Goal: Complete application form: Complete application form

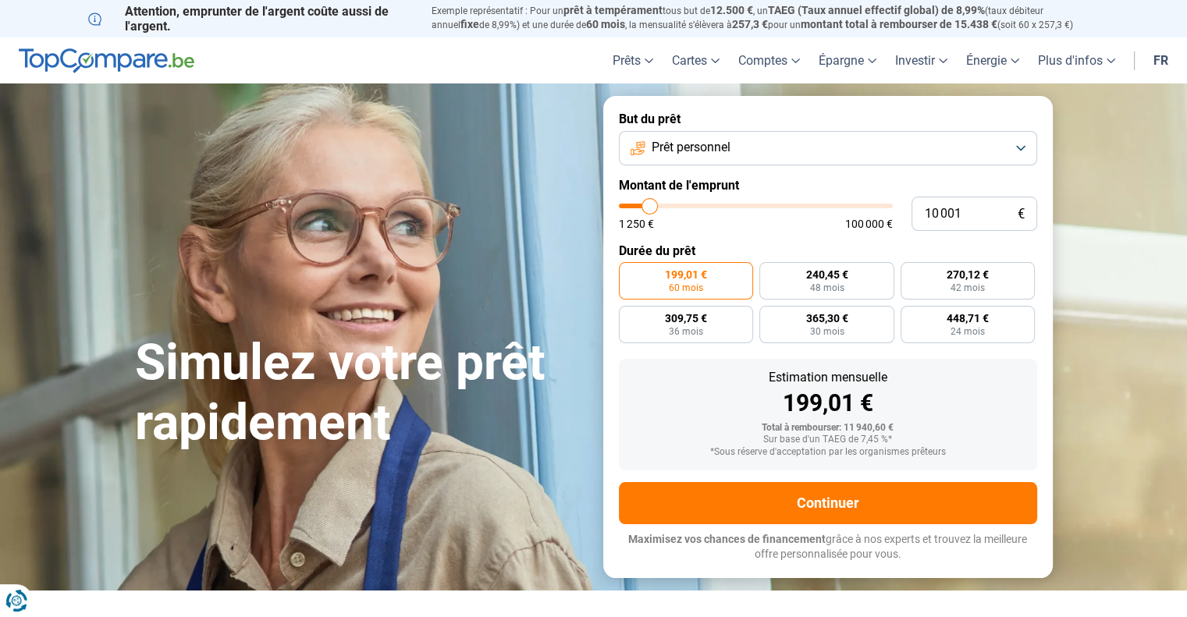
type input "10 250"
type input "10250"
type input "10 750"
type input "10750"
type input "11 500"
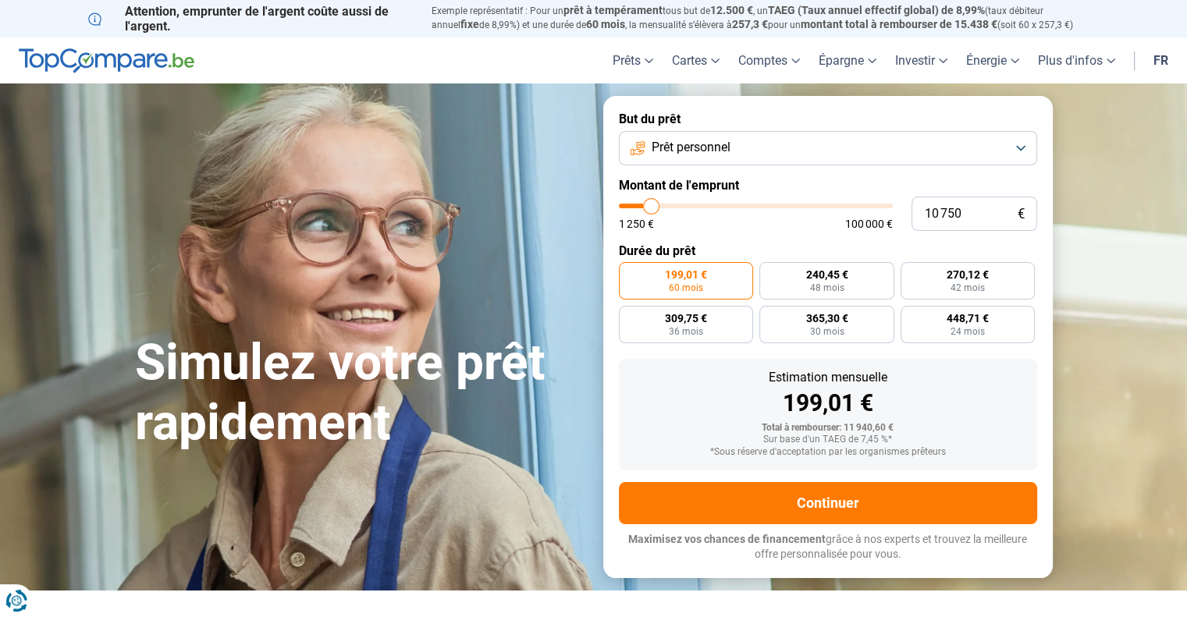
type input "11500"
type input "13 250"
type input "13250"
type input "16 000"
type input "16000"
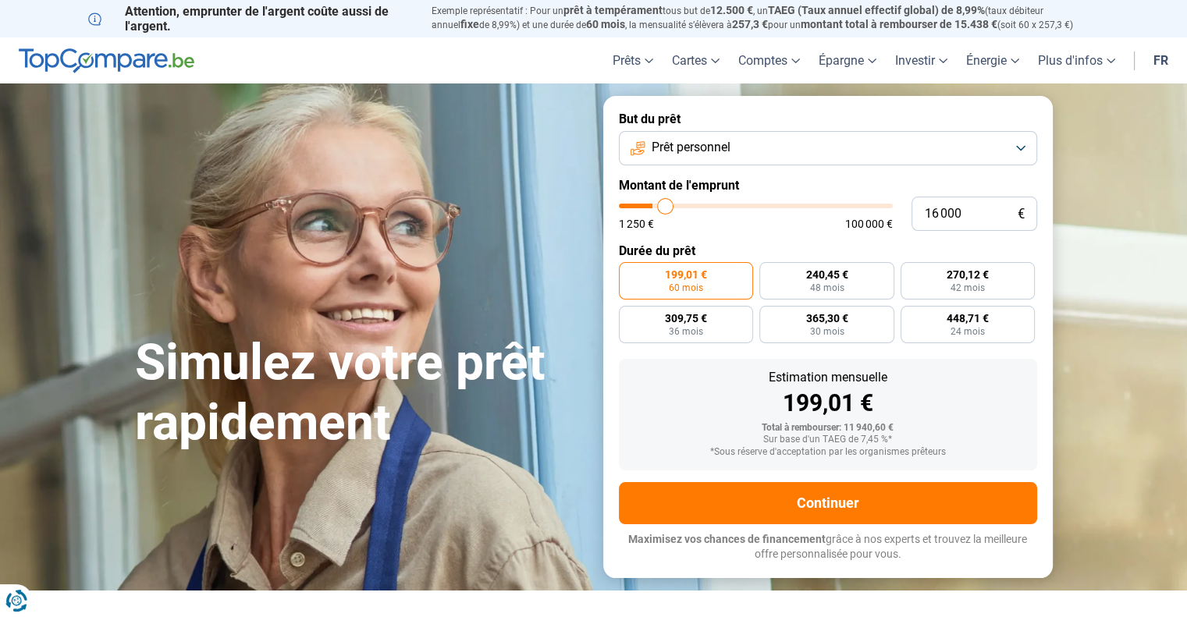
type input "18 750"
type input "18750"
type input "23 500"
type input "23500"
type input "25 500"
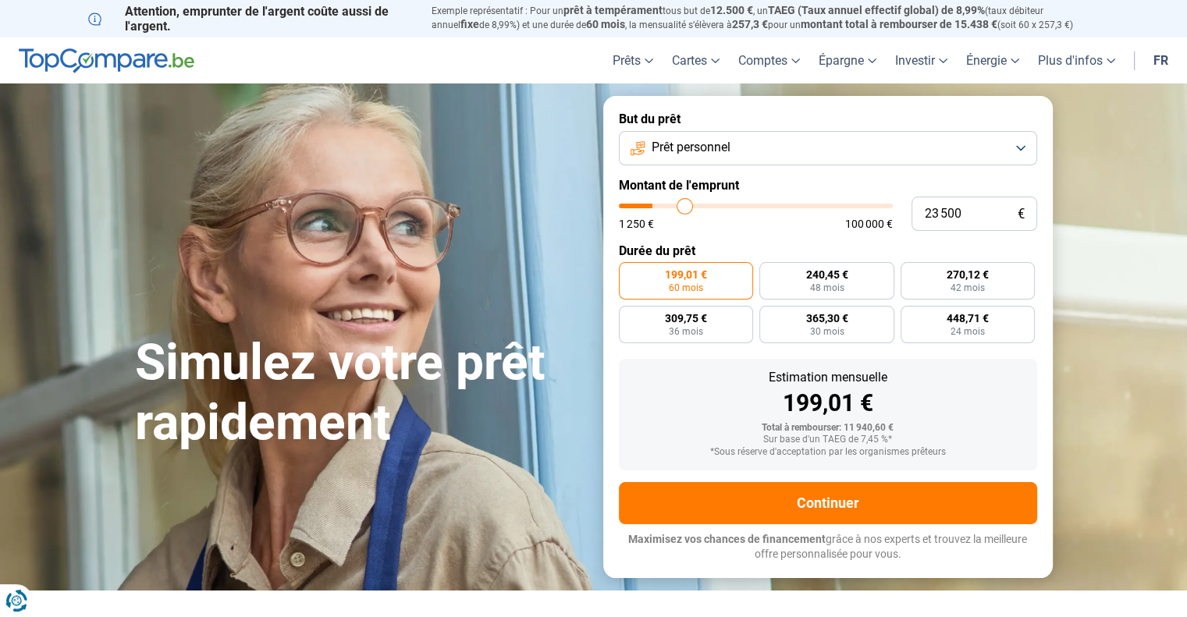
type input "25500"
type input "27 500"
type input "27500"
type input "28 750"
type input "28750"
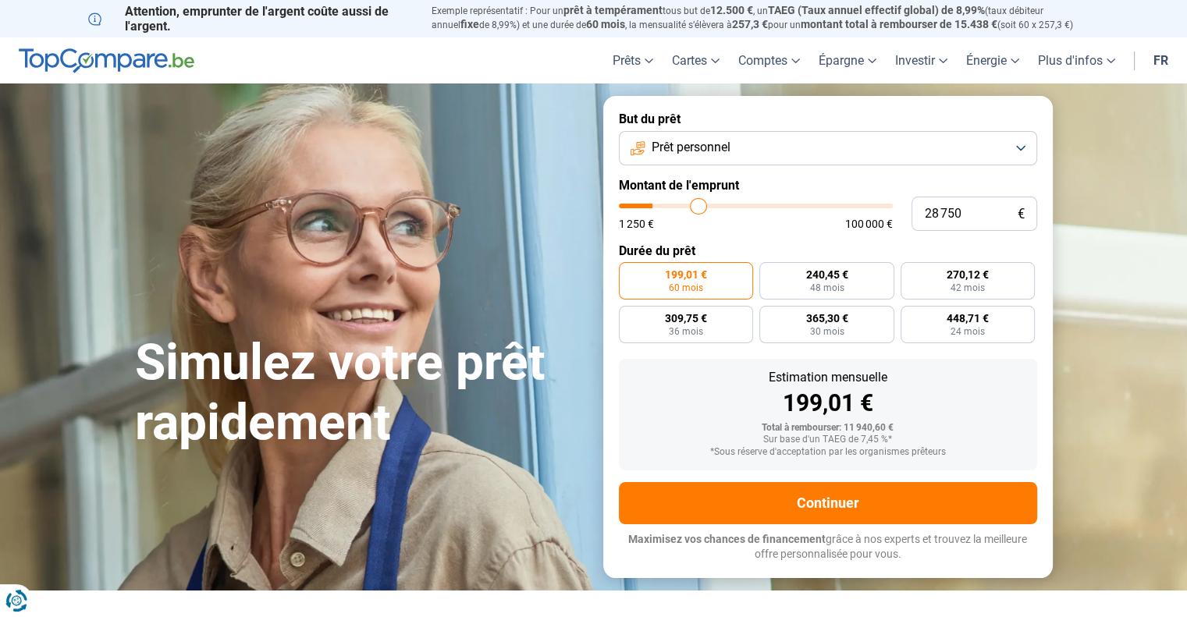
type input "29 750"
type input "29750"
type input "30 250"
type input "30250"
type input "30 750"
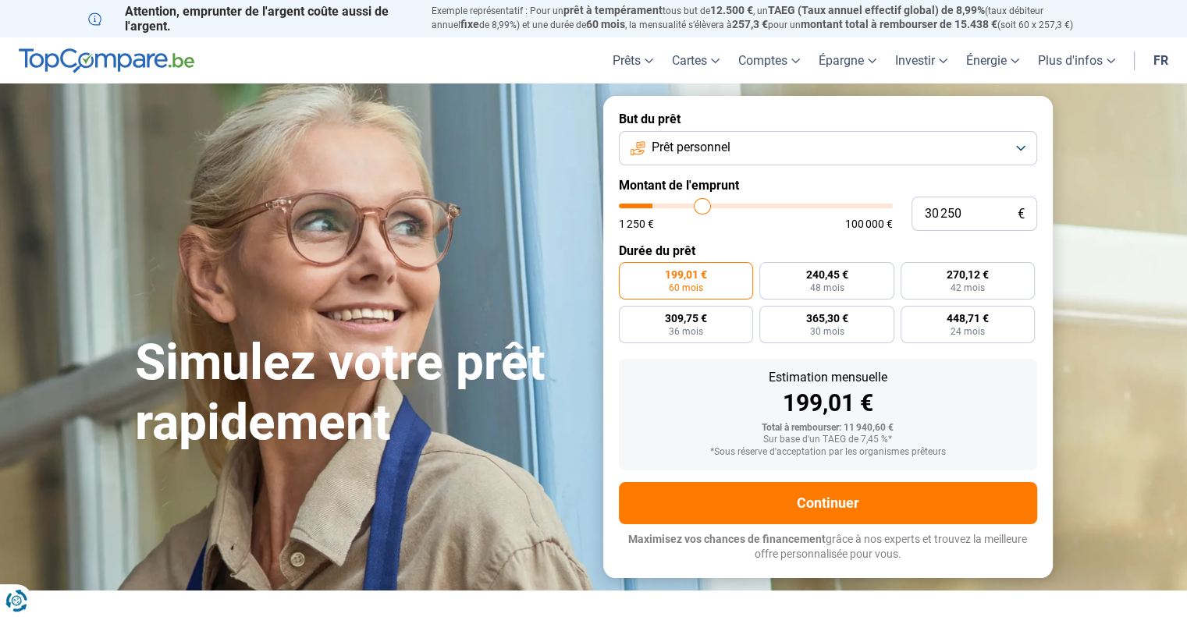
type input "30750"
type input "31 000"
type input "31000"
type input "31 500"
type input "31500"
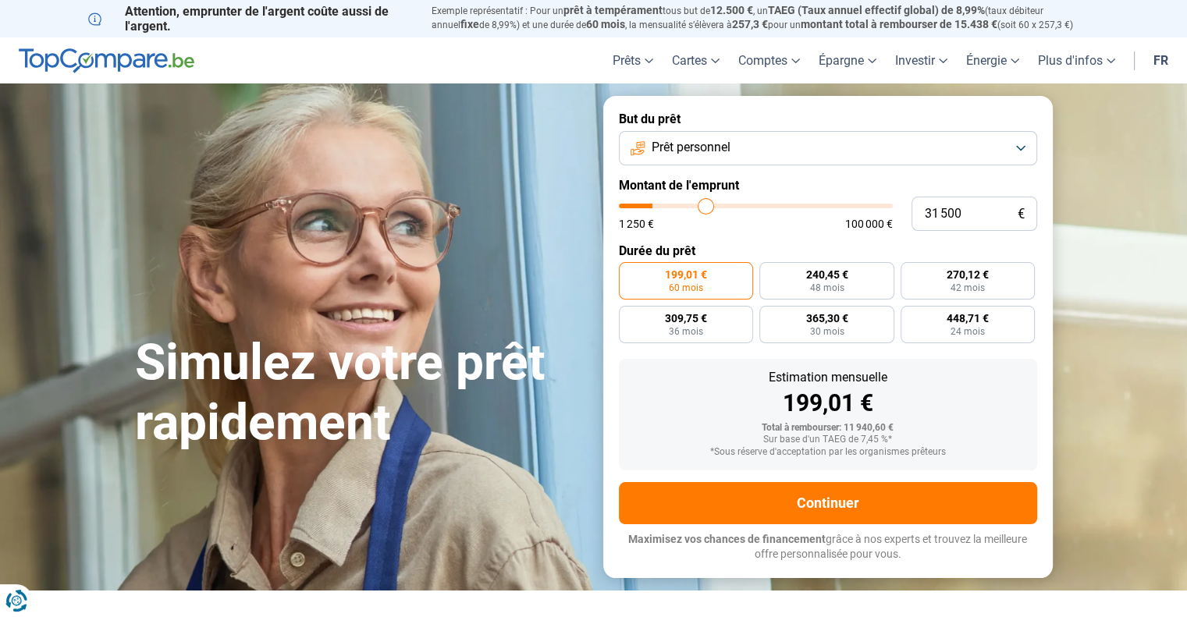
type input "31 750"
type input "31750"
type input "32 000"
type input "32000"
type input "33 000"
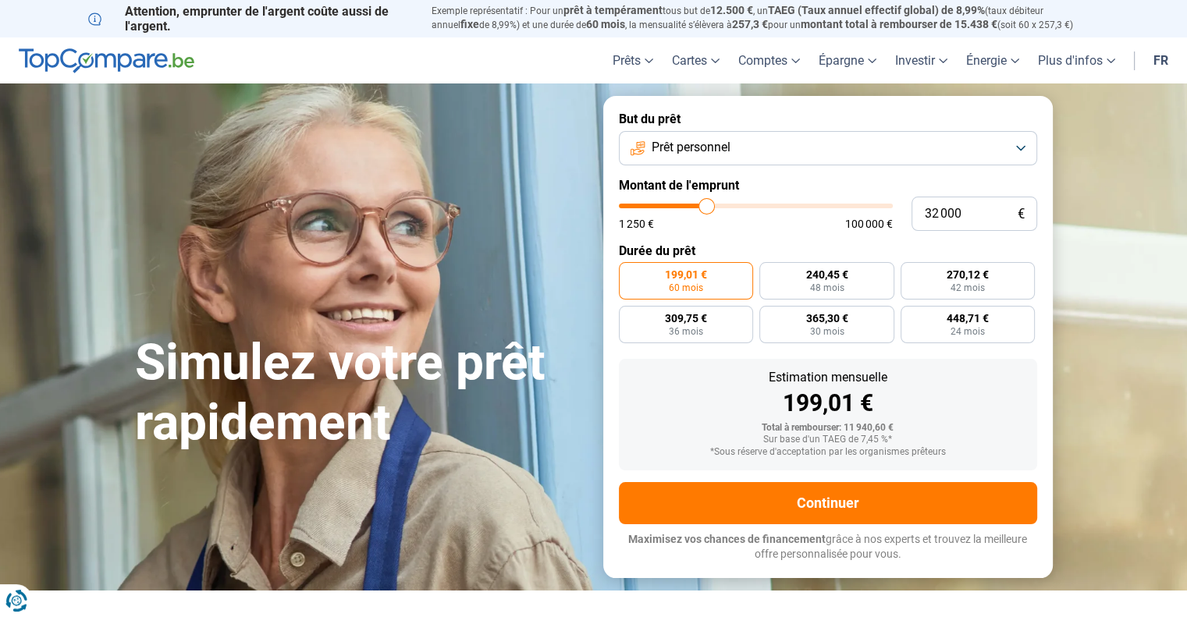
type input "33000"
type input "35 500"
type input "35500"
type input "39 500"
type input "39500"
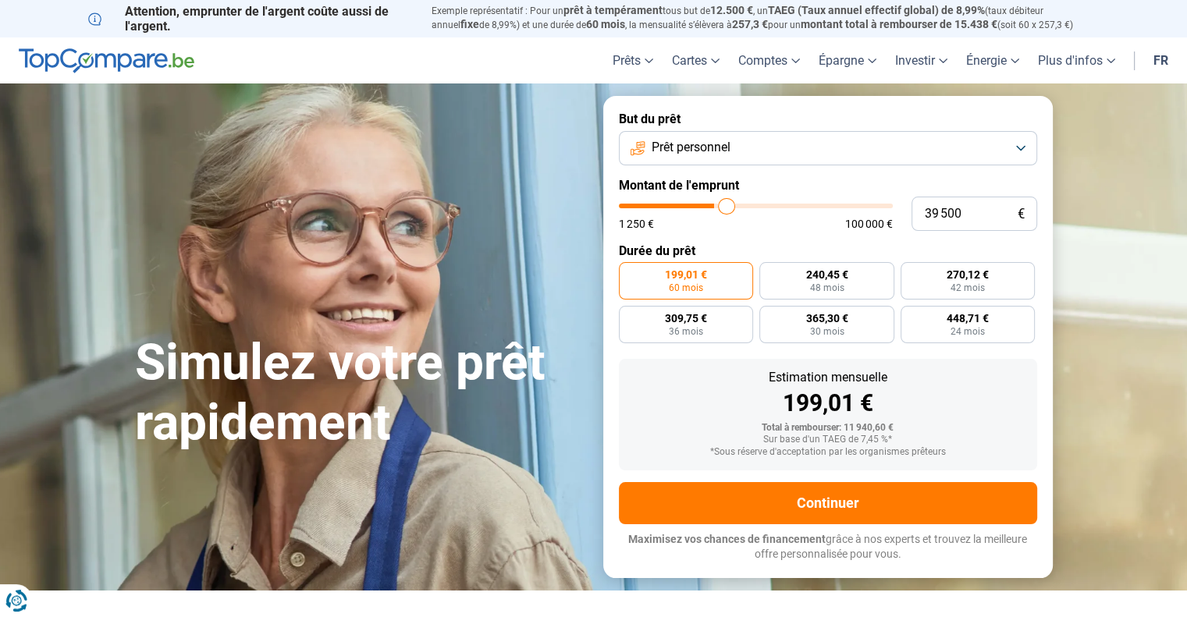
type input "42 250"
type input "42250"
type input "51 000"
type input "51000"
type input "53 000"
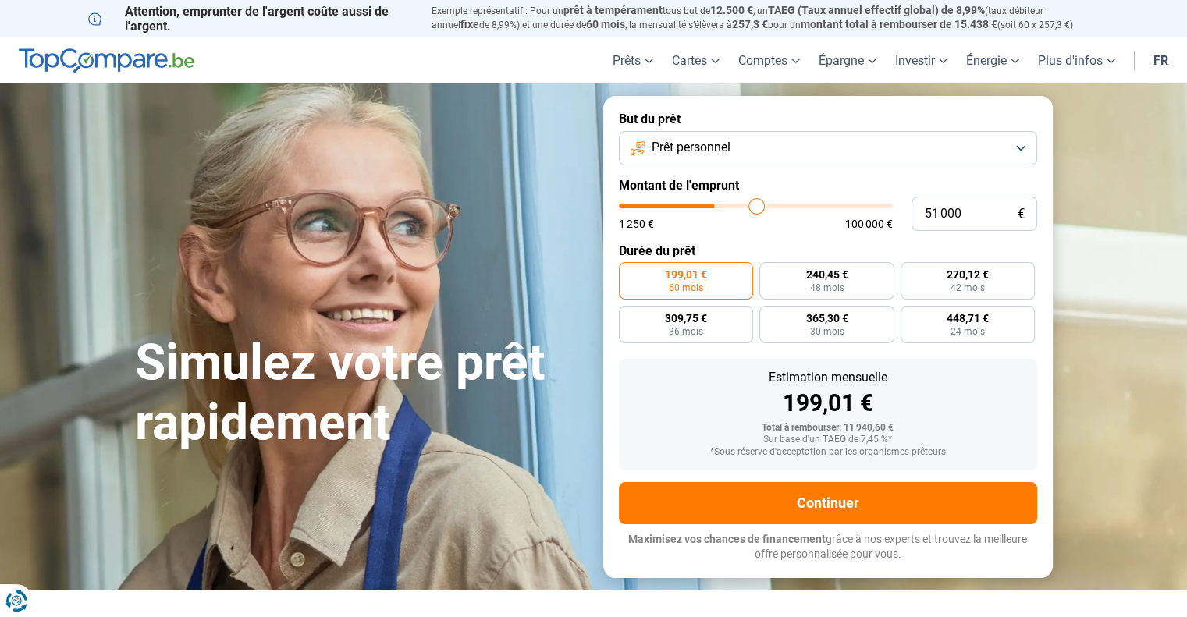
type input "53000"
type input "54 500"
type input "54500"
type input "55 250"
type input "55250"
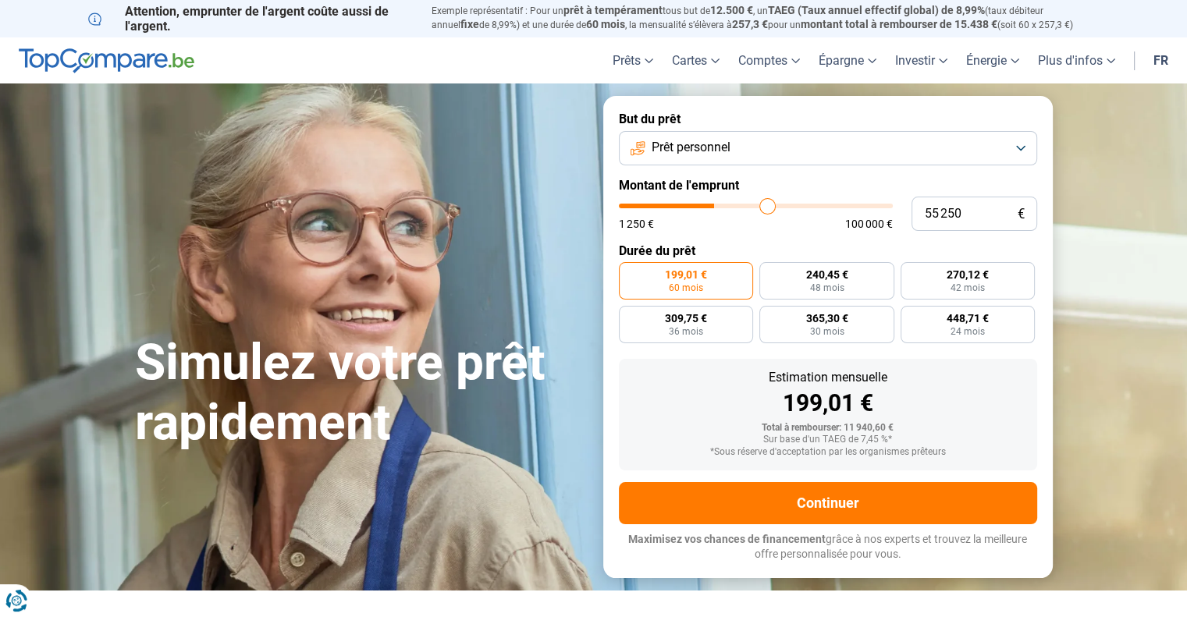
type input "55 500"
type input "55500"
type input "55 250"
type input "55250"
type input "52 750"
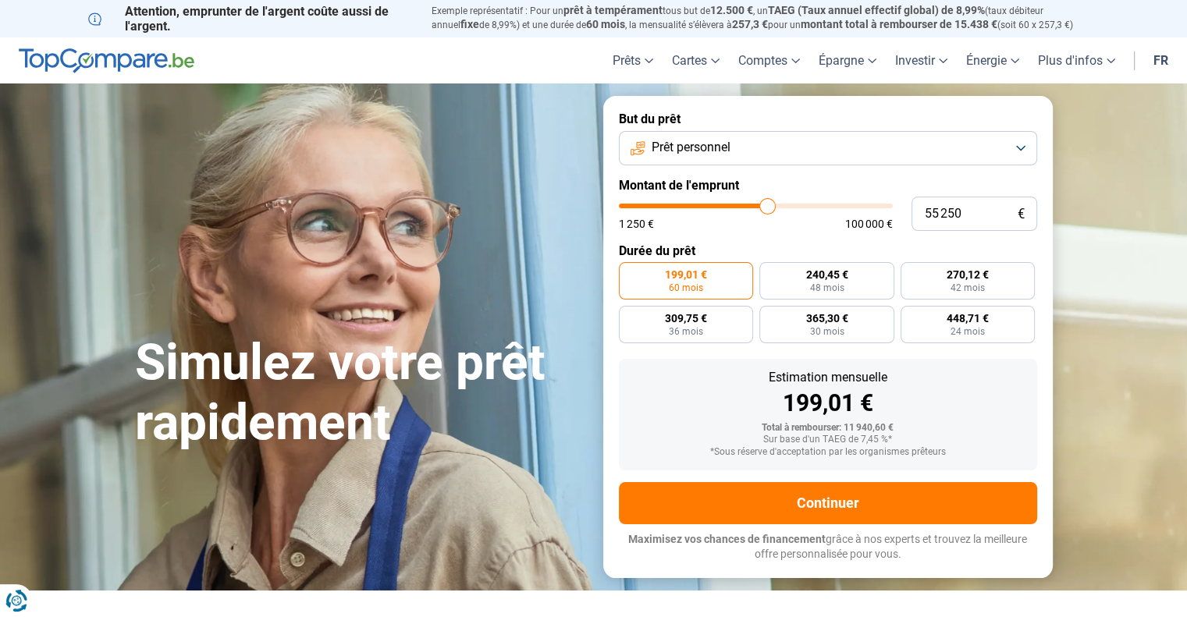
type input "52750"
type input "45 500"
type input "45500"
type input "38 500"
type input "38500"
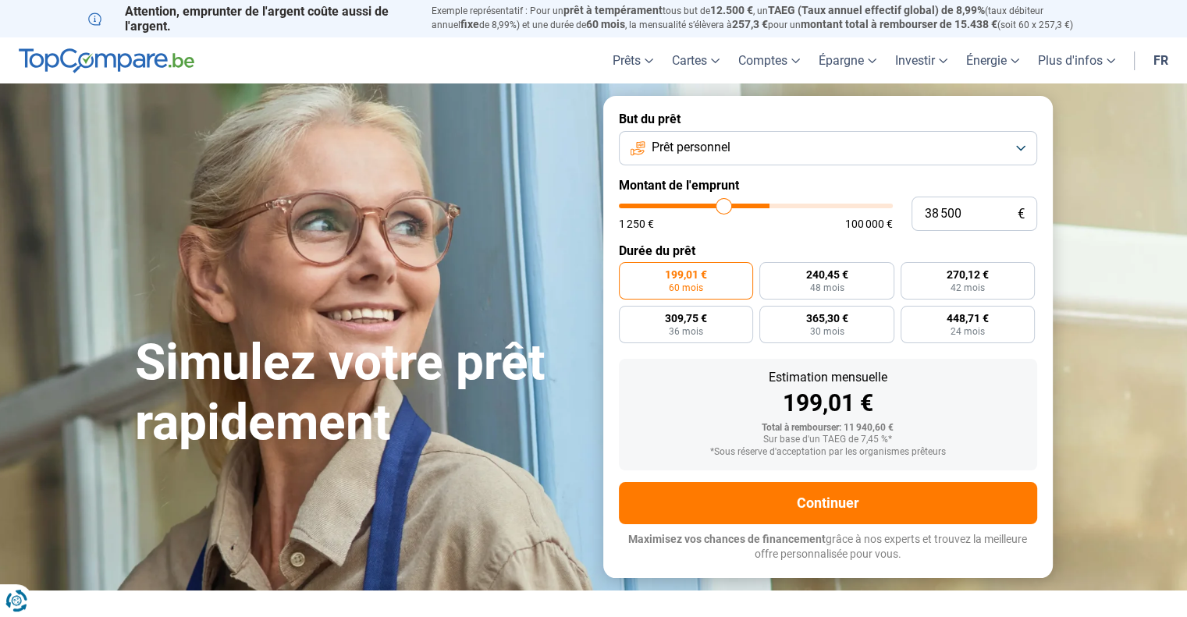
type input "31 250"
type input "31250"
type input "25 750"
type input "25750"
type input "21 750"
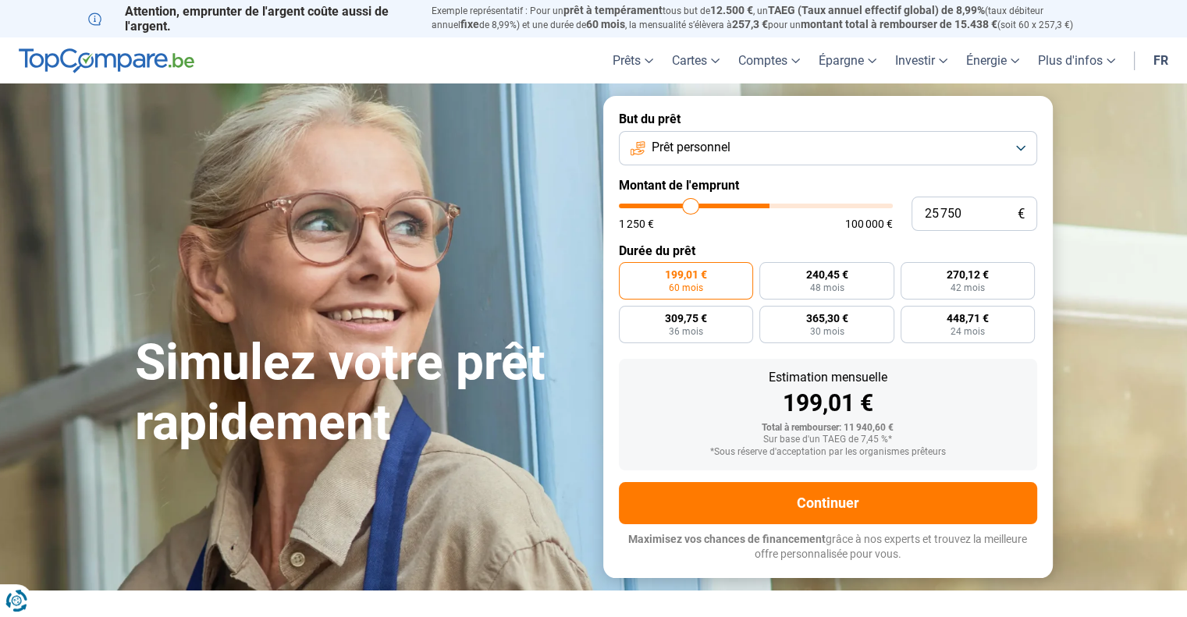
type input "21750"
type input "19 000"
type input "19000"
type input "18 500"
type input "18500"
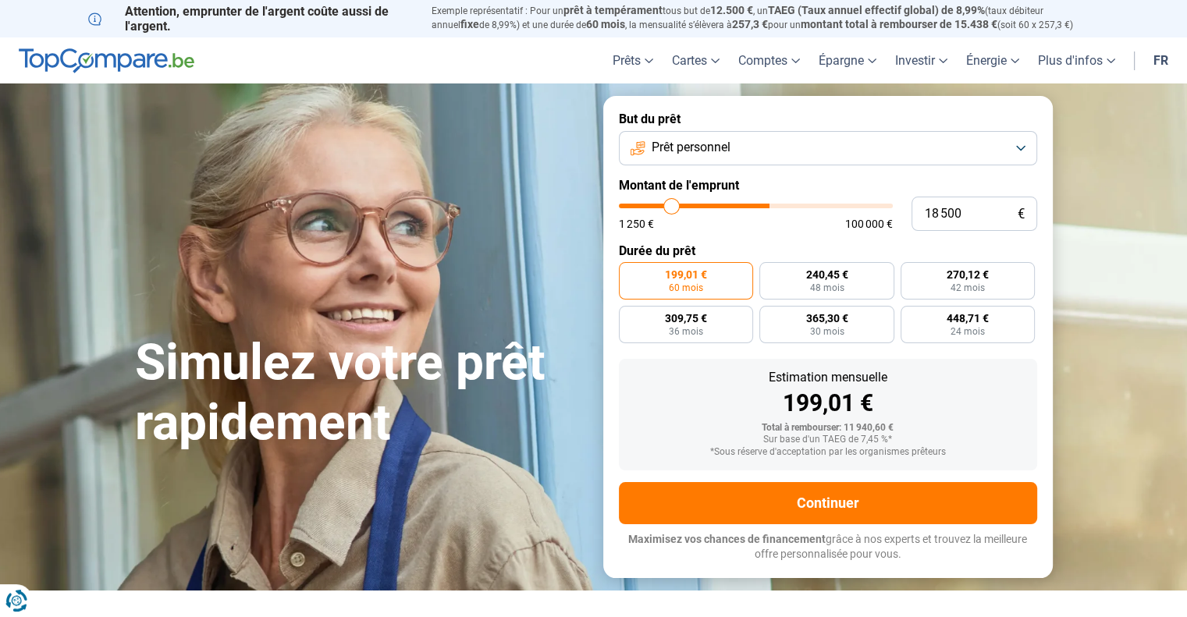
type input "17 250"
type input "17250"
type input "16 750"
type input "16750"
type input "16 500"
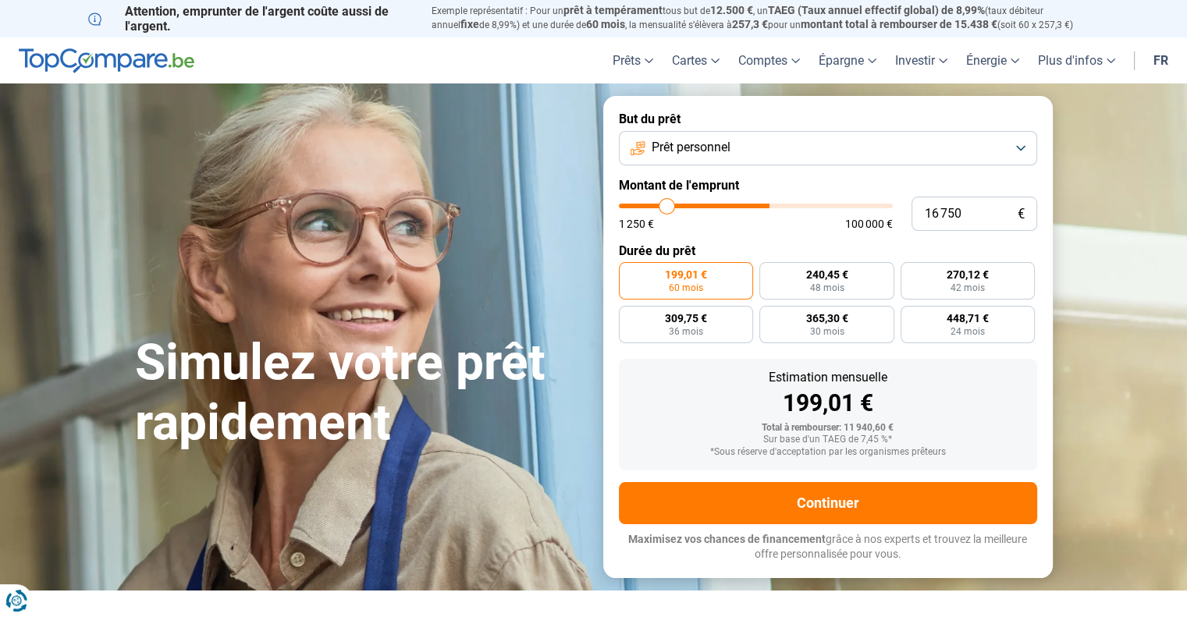
type input "16500"
type input "15 750"
type input "15750"
type input "15 250"
type input "15250"
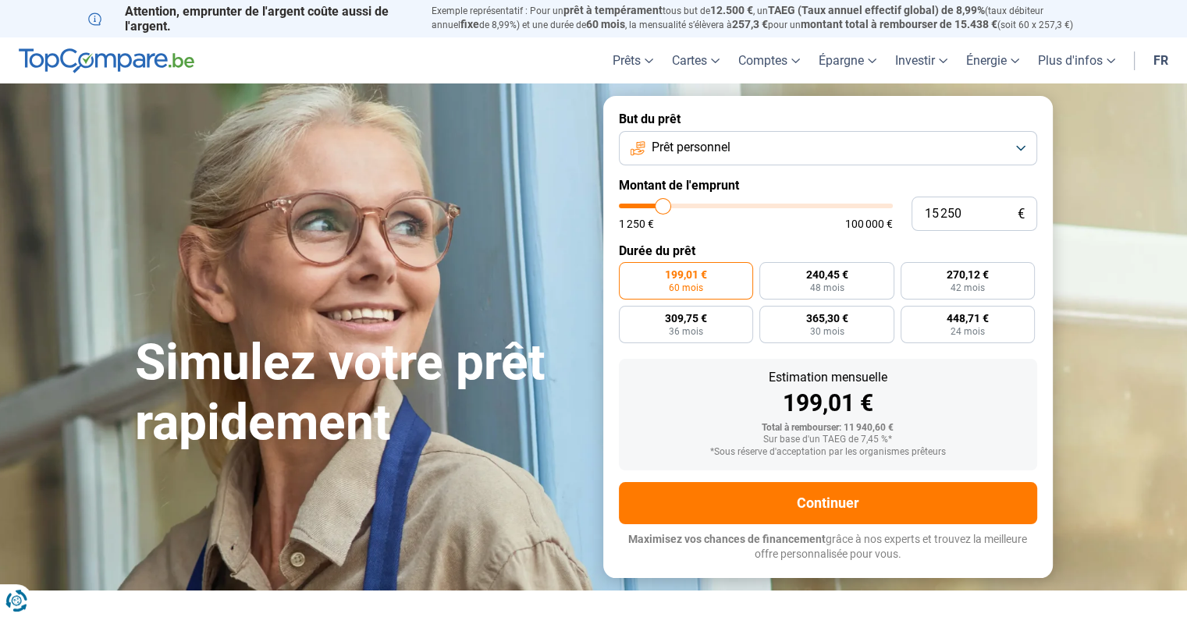
type input "15 000"
type input "15000"
type input "14 750"
type input "14750"
type input "14 500"
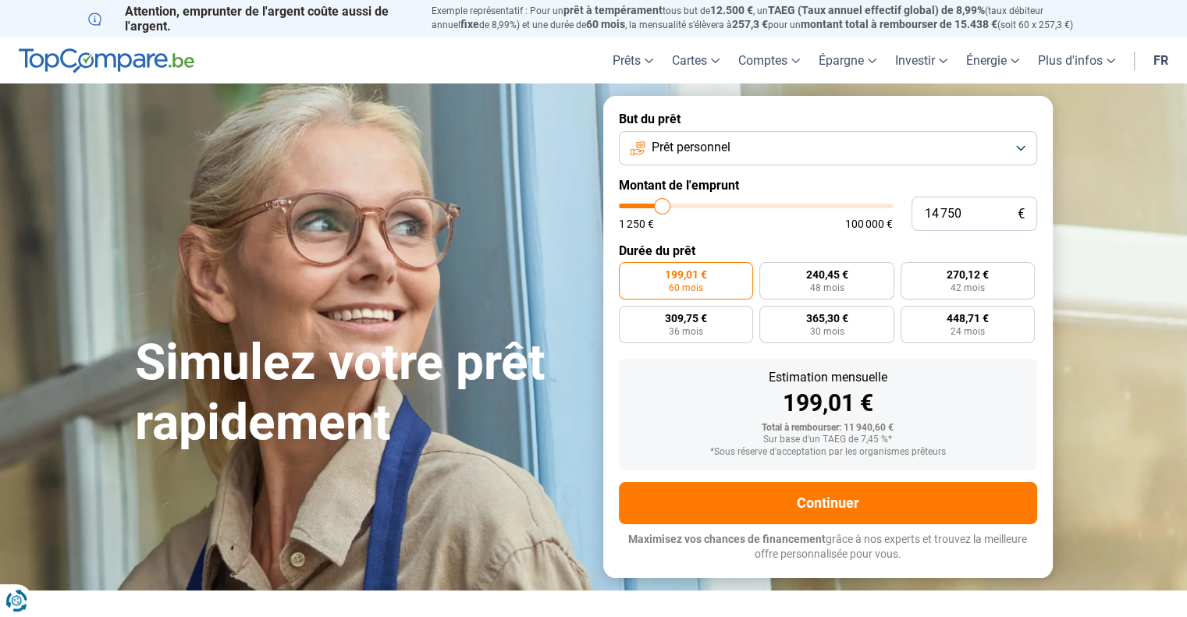
type input "14500"
type input "15 500"
type input "15500"
type input "16 250"
type input "16250"
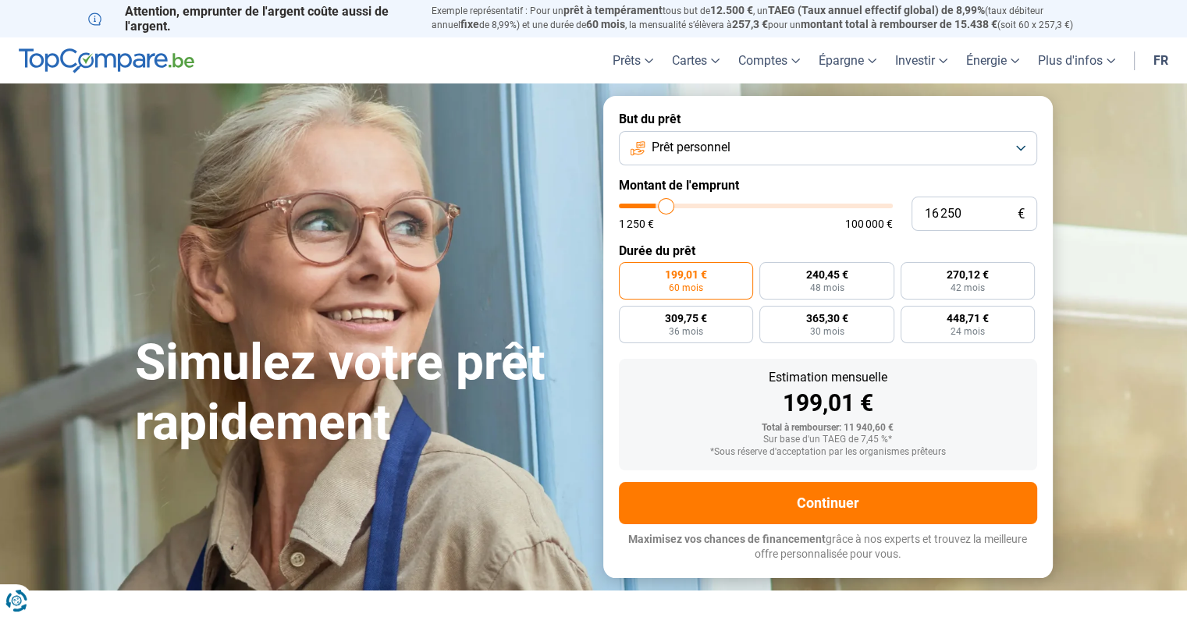
type input "17 000"
type input "17000"
type input "18 000"
type input "18000"
type input "18 500"
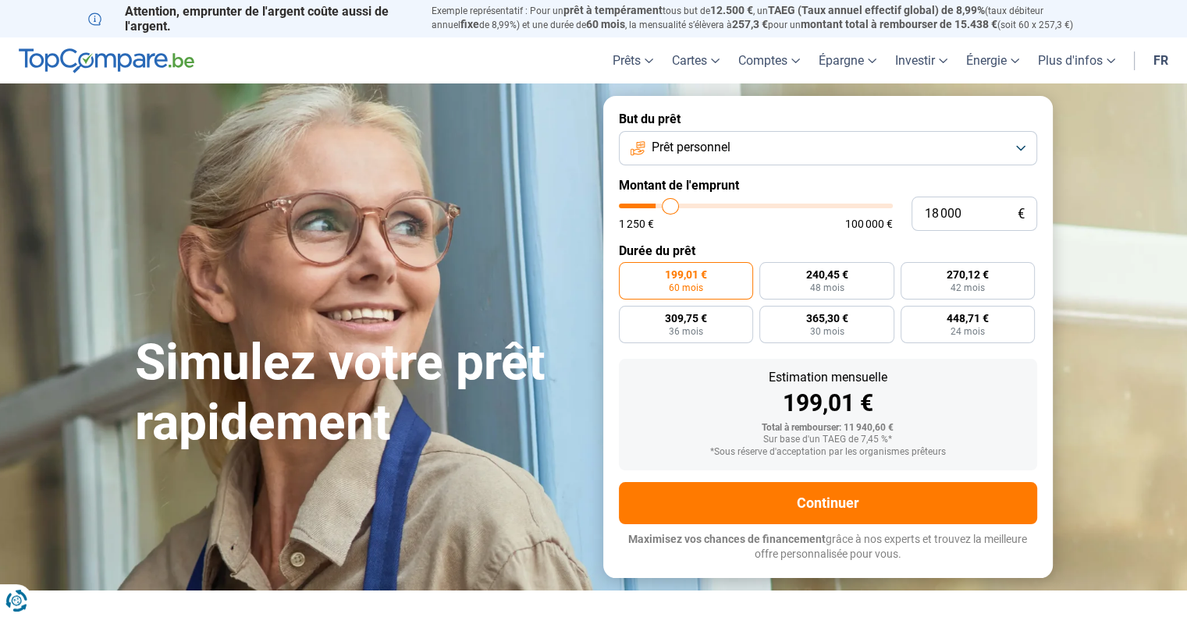
type input "18500"
type input "18 750"
type input "18750"
type input "19 000"
type input "19000"
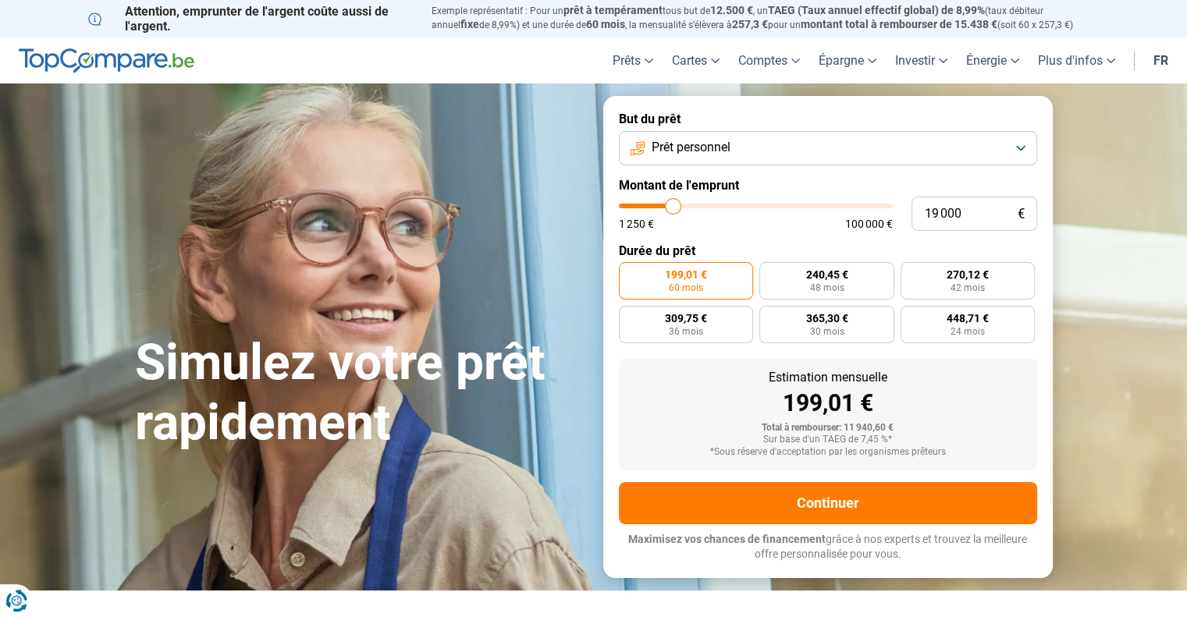
type input "19 250"
type input "19250"
type input "19 500"
type input "19500"
type input "20 000"
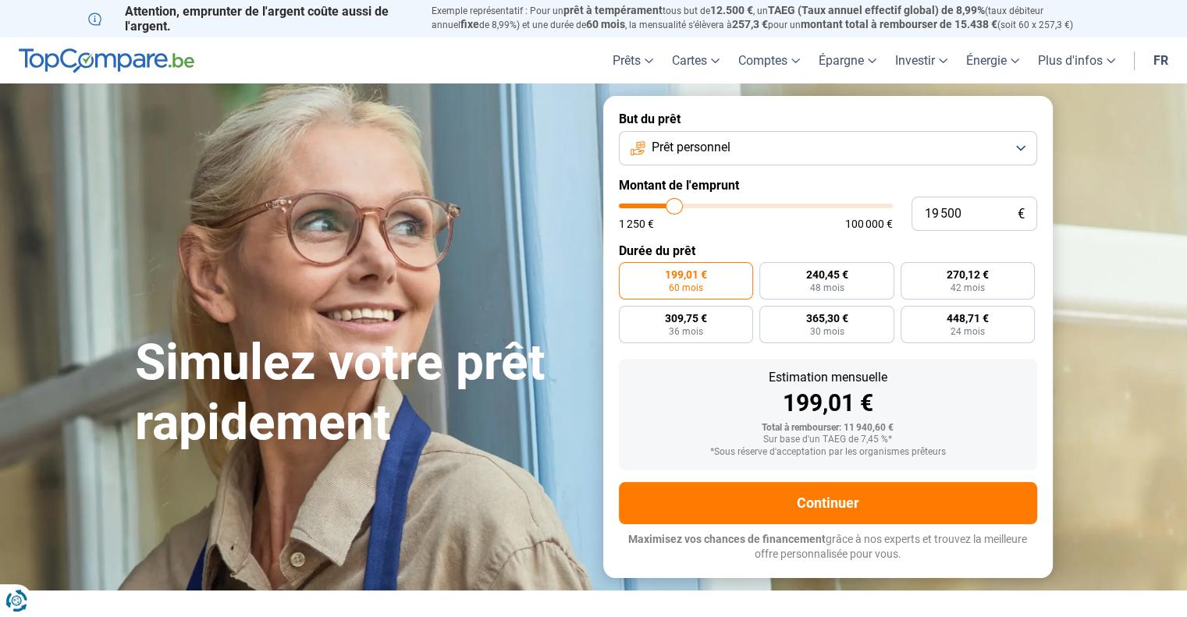
type input "20000"
type input "20 500"
type input "20500"
type input "20 750"
type input "20750"
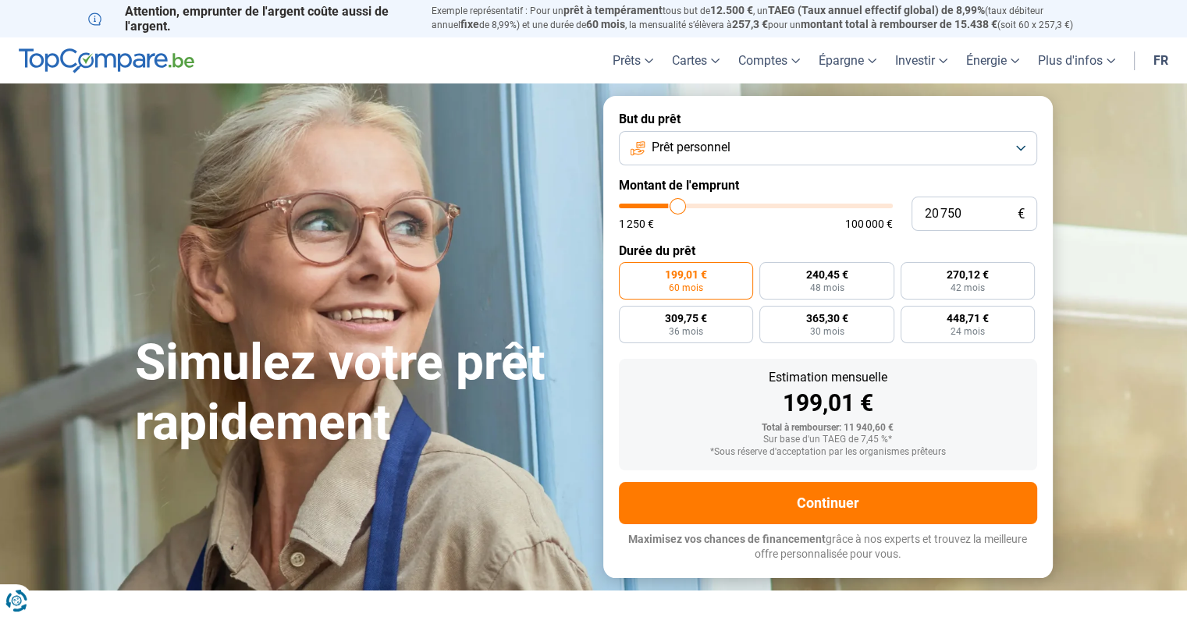
type input "21 000"
type input "21000"
type input "21 250"
type input "21250"
type input "21 500"
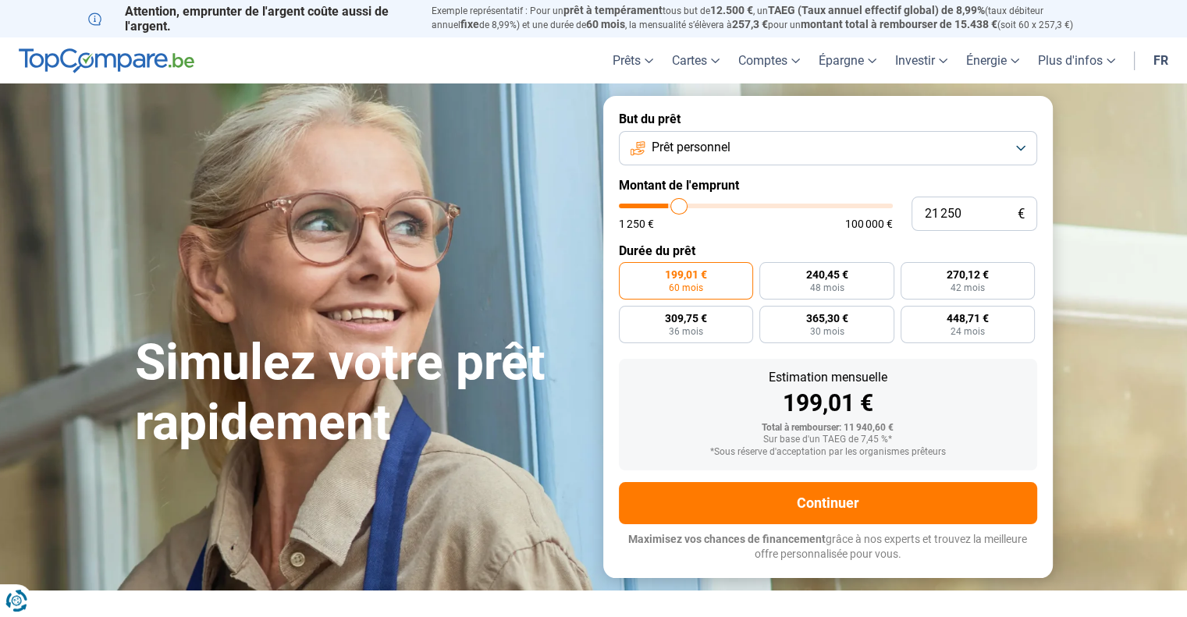
type input "21500"
type input "21 750"
type input "21750"
type input "22 000"
type input "22000"
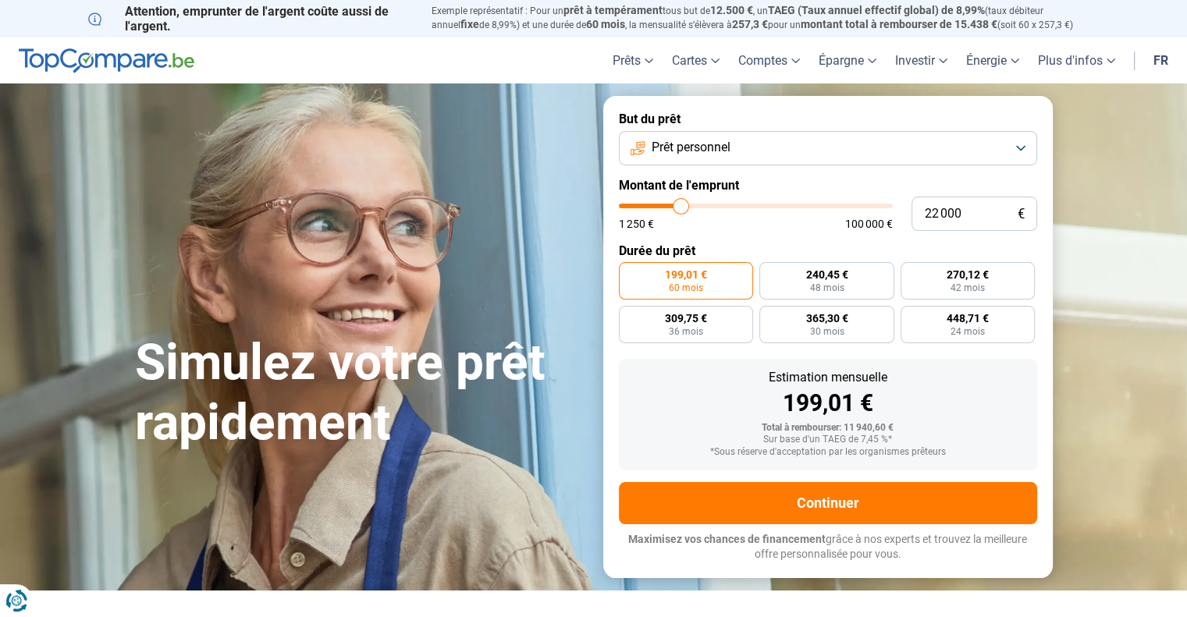
type input "21 750"
type input "21750"
type input "21 500"
type input "21500"
type input "21 250"
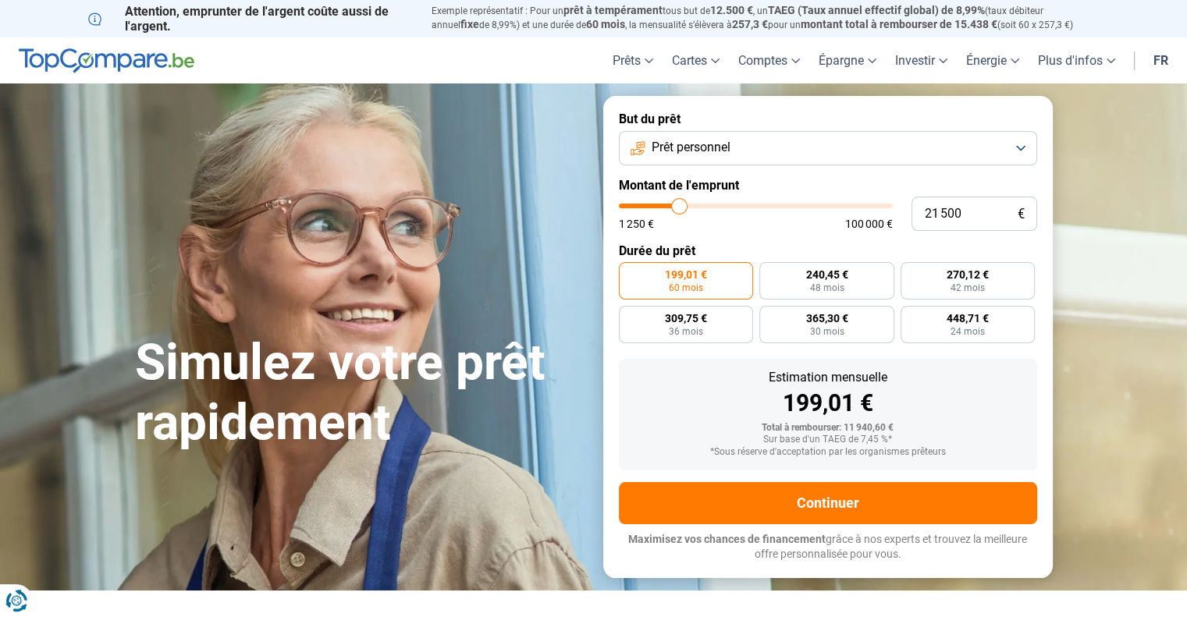
type input "21250"
type input "20 750"
type input "20750"
type input "20 250"
type input "20250"
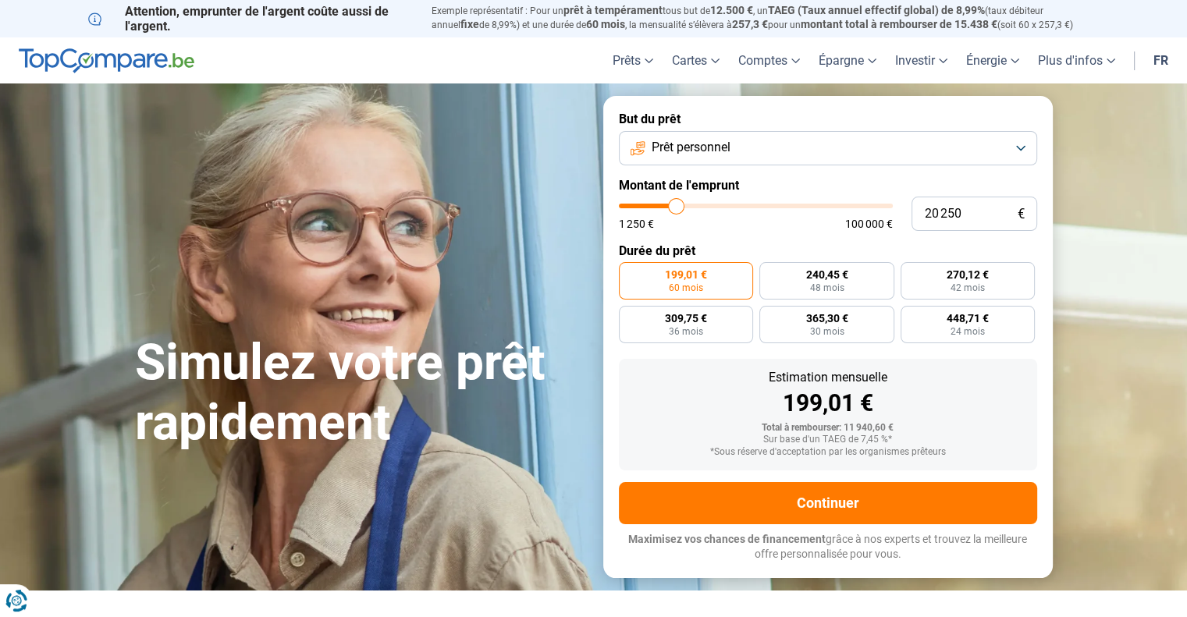
type input "20 000"
type input "20000"
type input "19 750"
type input "19750"
type input "19 500"
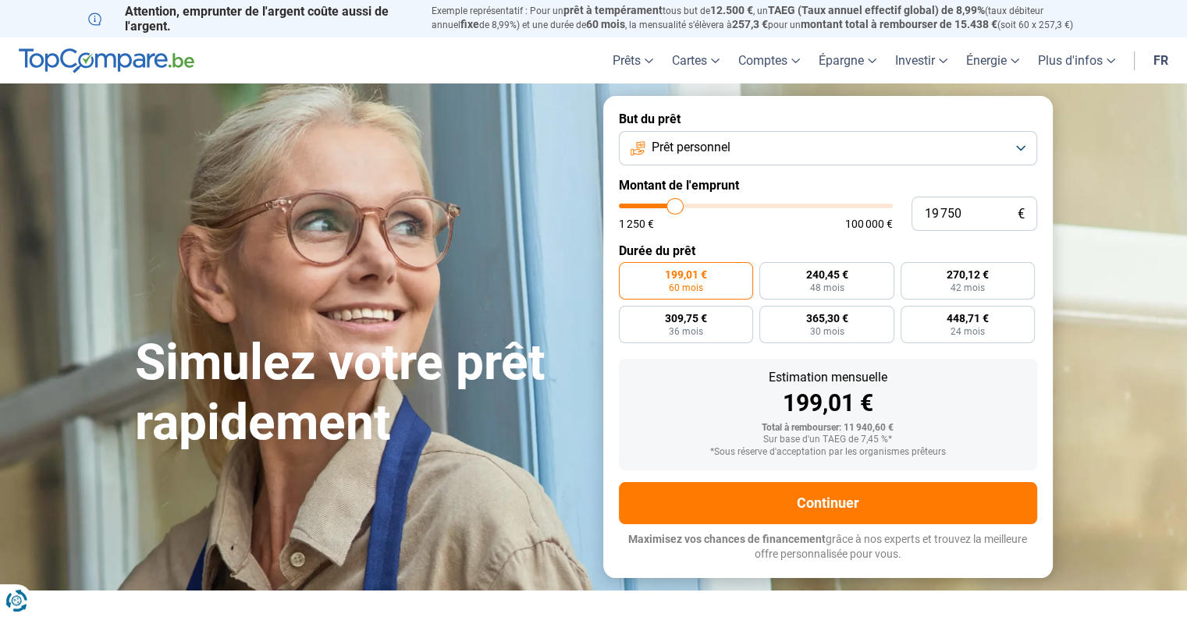
type input "19500"
type input "20 000"
type input "20000"
type input "20 250"
type input "20250"
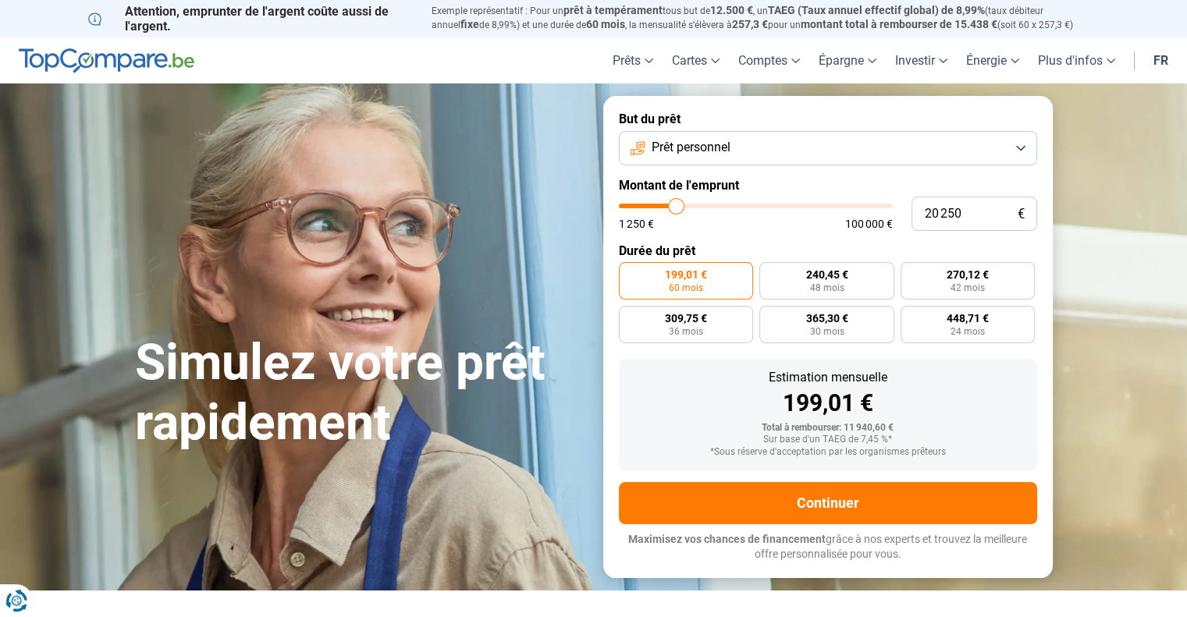
type input "20 500"
drag, startPoint x: 650, startPoint y: 205, endPoint x: 678, endPoint y: 210, distance: 27.9
type input "20500"
click at [678, 208] on input "range" at bounding box center [756, 206] width 274 height 5
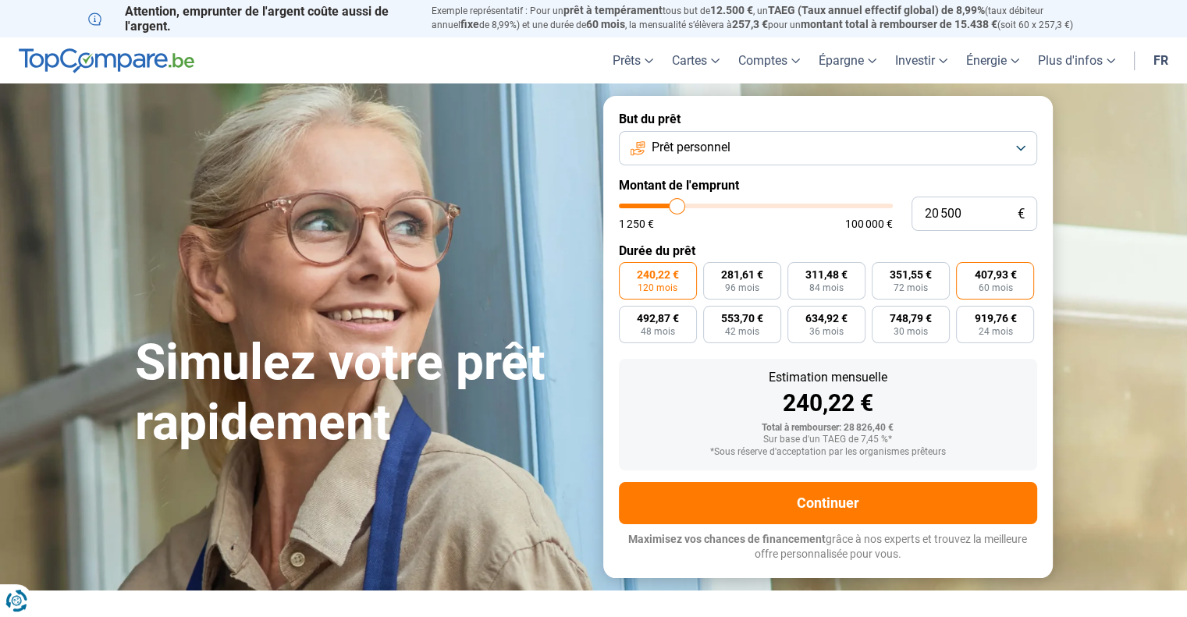
click at [989, 283] on span "60 mois" at bounding box center [995, 287] width 34 height 9
click at [966, 272] on input "407,93 € 60 mois" at bounding box center [961, 267] width 10 height 10
radio input "true"
click at [704, 138] on button "Prêt personnel" at bounding box center [828, 148] width 418 height 34
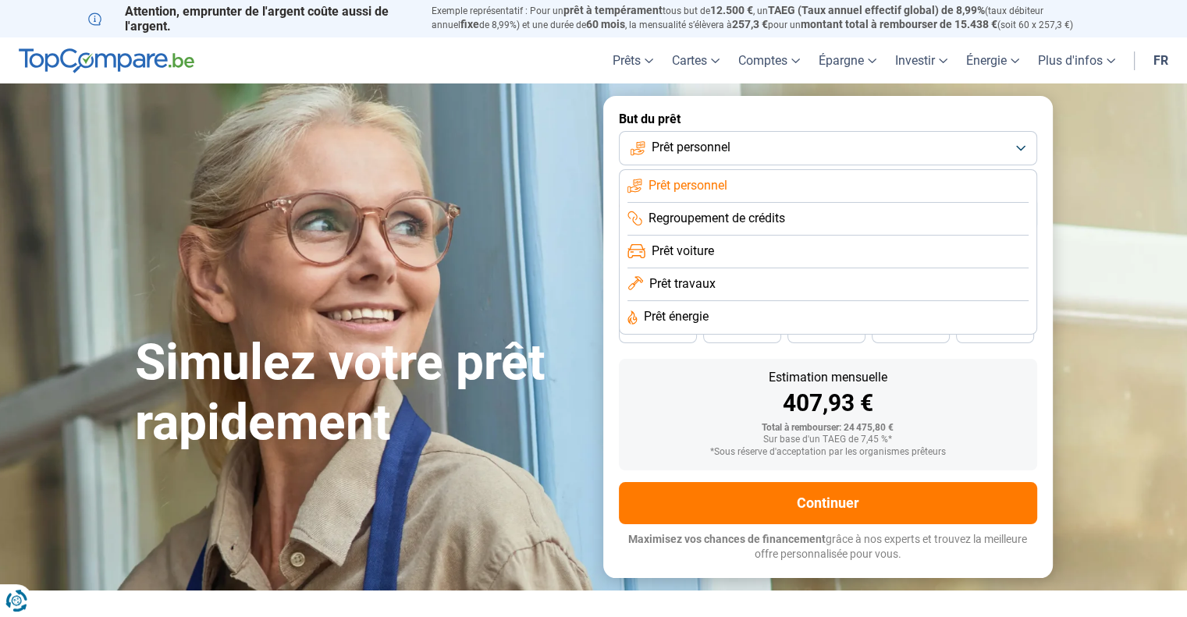
click at [685, 289] on span "Prêt travaux" at bounding box center [682, 284] width 66 height 17
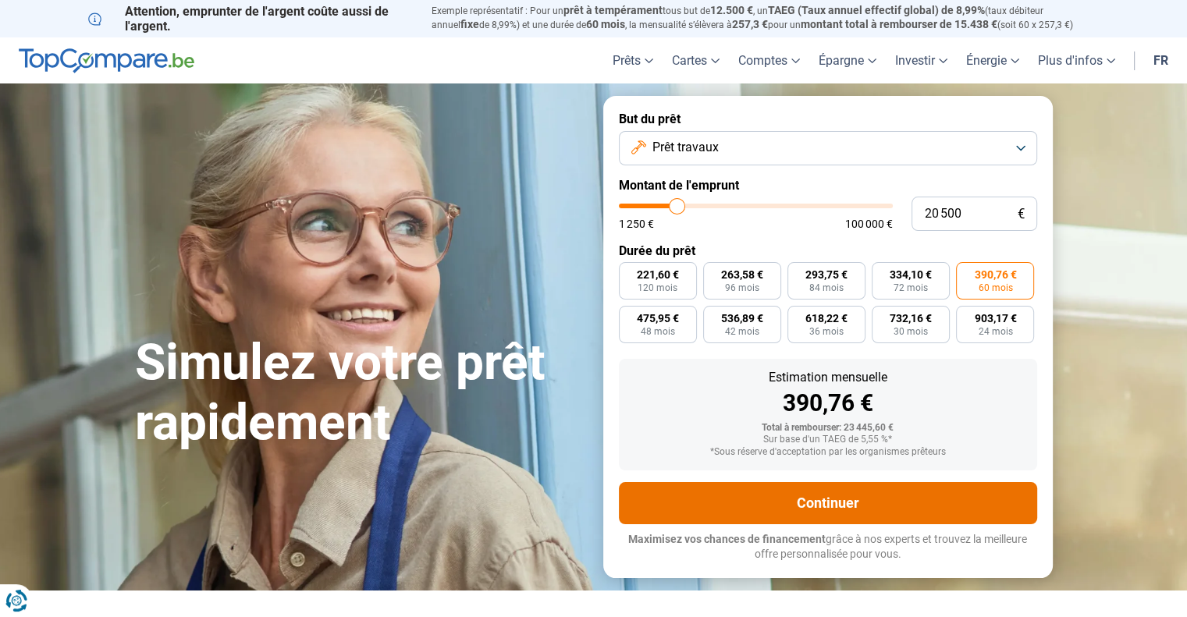
click at [852, 495] on button "Continuer" at bounding box center [828, 503] width 418 height 42
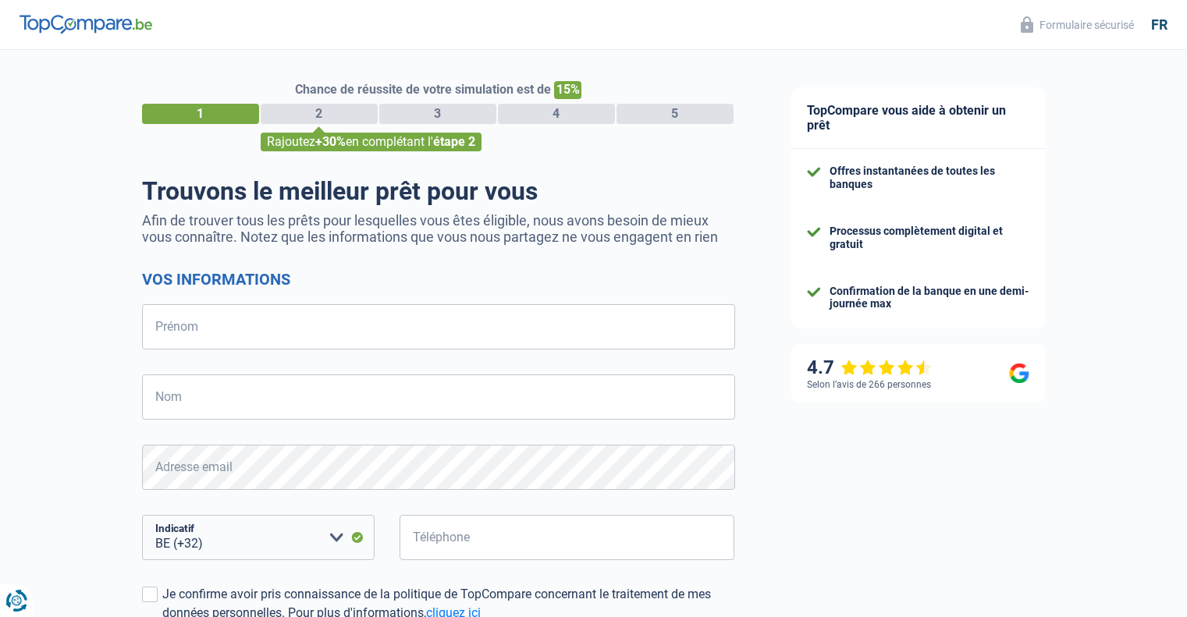
select select "32"
